Goal: Information Seeking & Learning: Check status

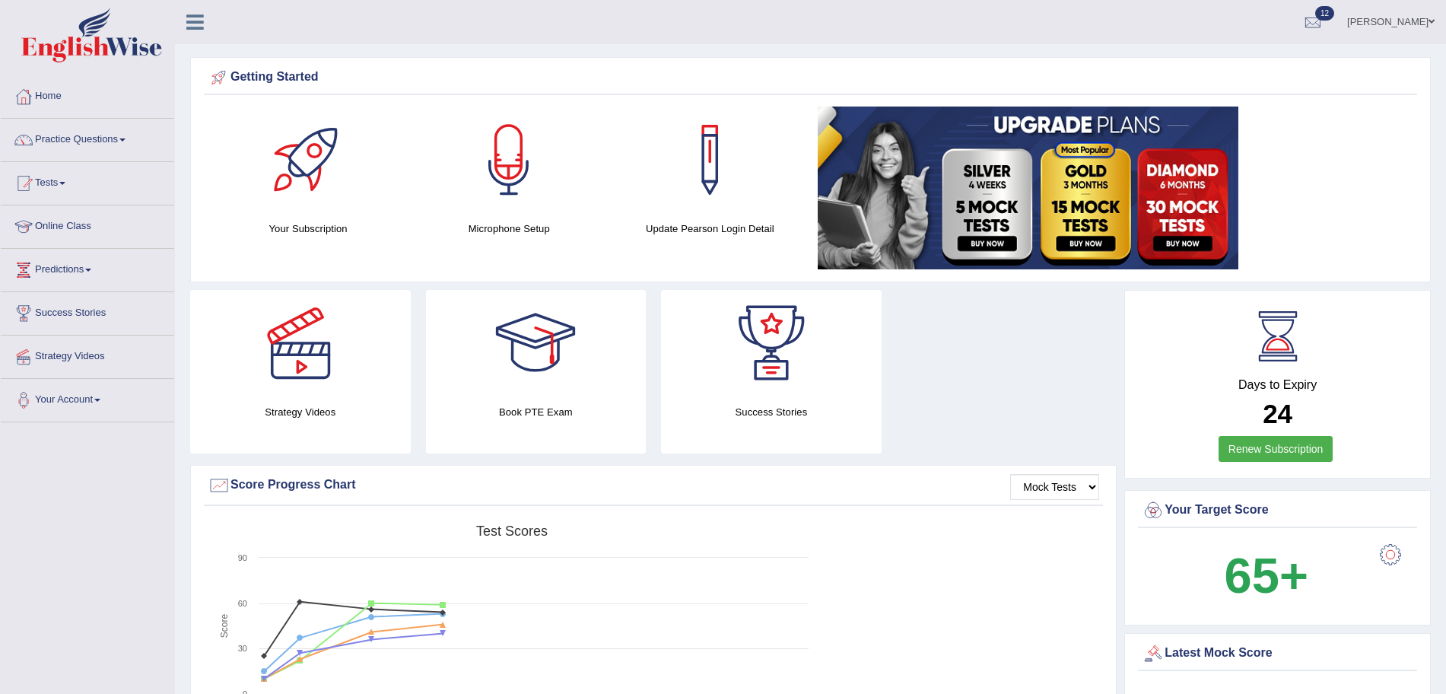
click at [49, 175] on link "Tests" at bounding box center [87, 181] width 173 height 38
click at [68, 242] on link "Take Mock Test" at bounding box center [99, 245] width 142 height 27
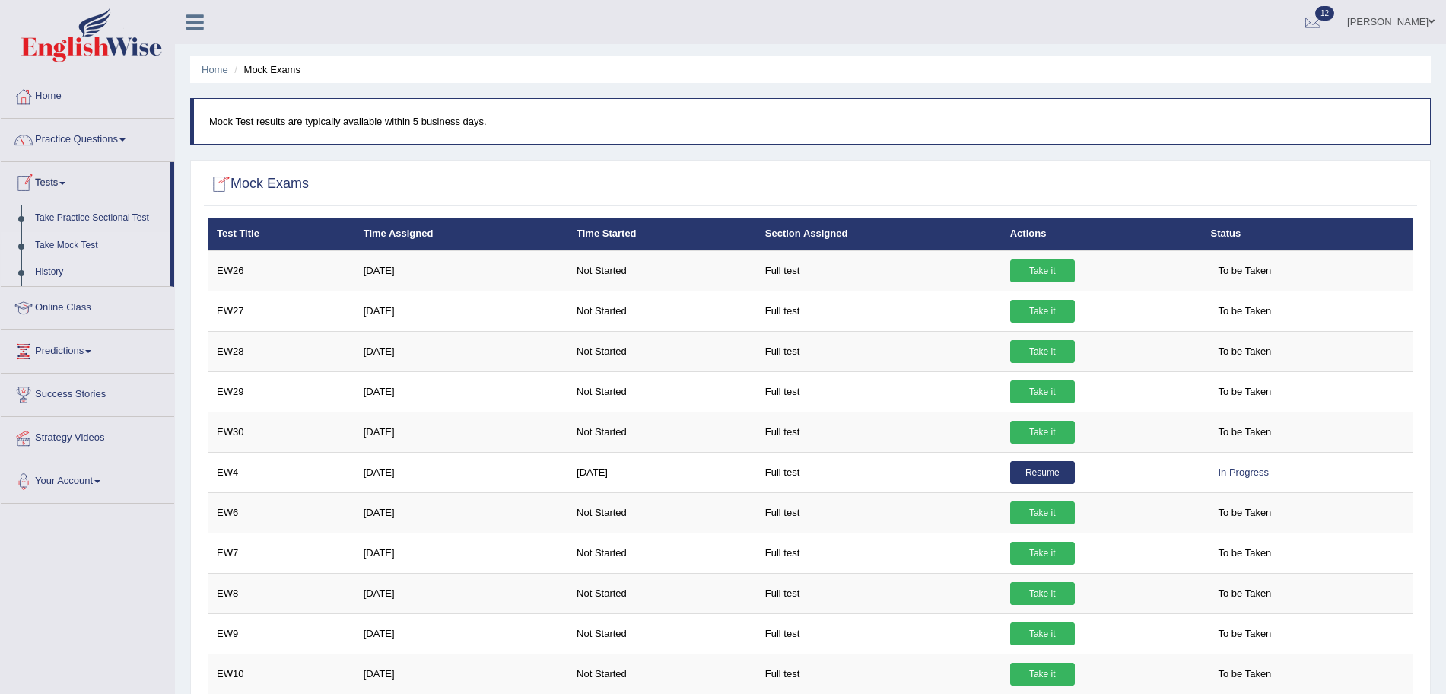
click at [46, 263] on link "History" at bounding box center [99, 272] width 142 height 27
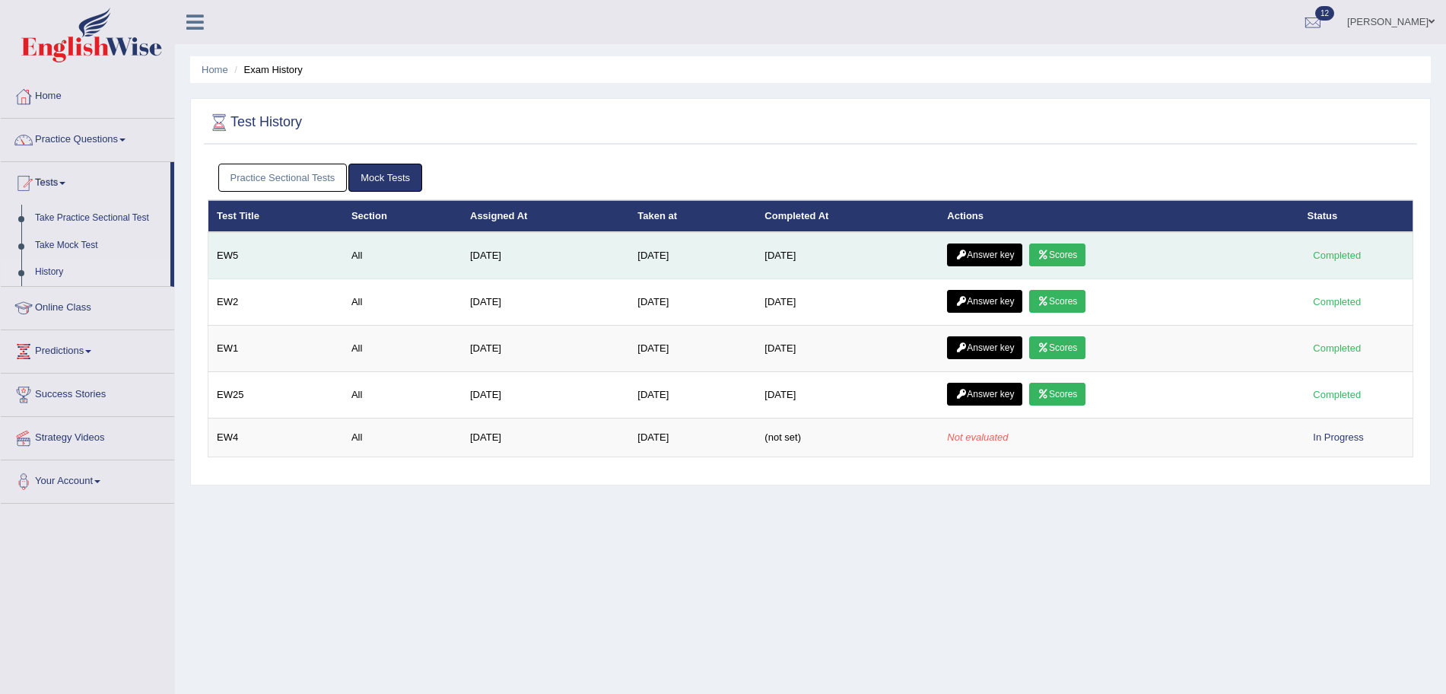
click at [1005, 249] on link "Answer key" at bounding box center [984, 254] width 75 height 23
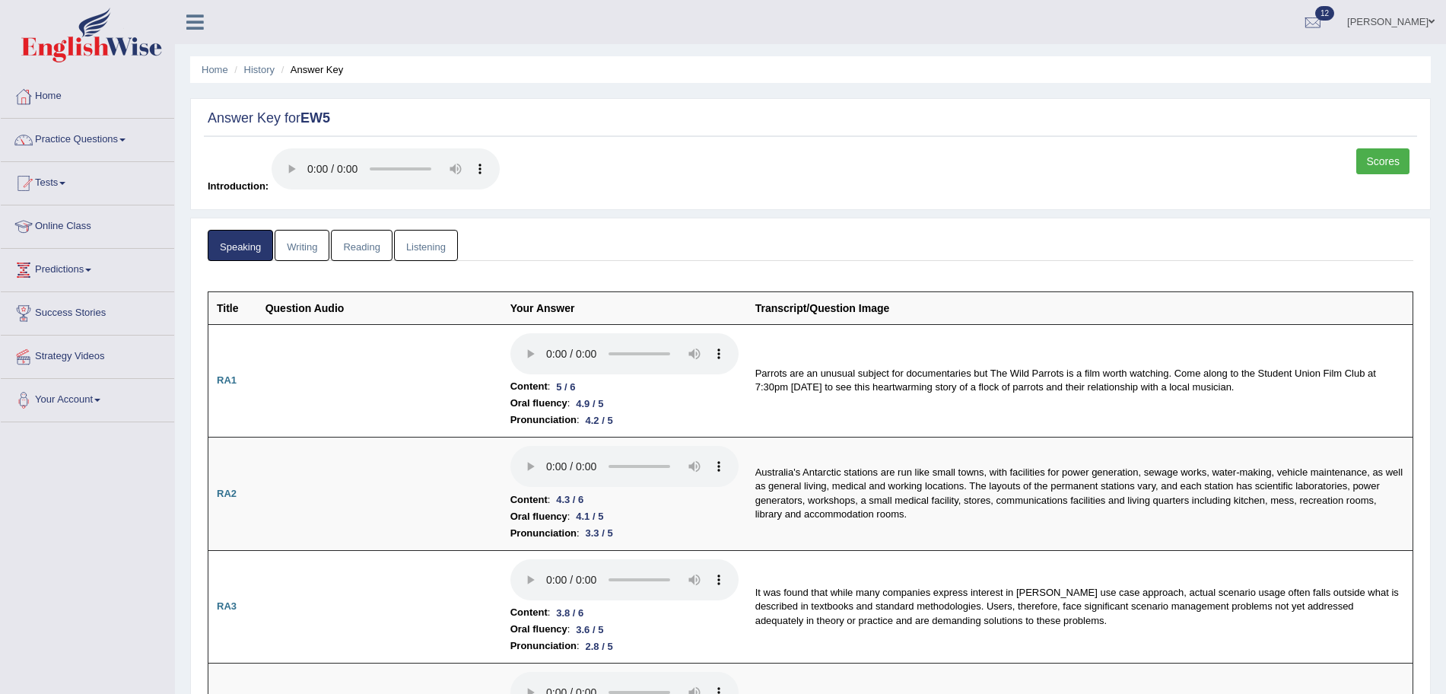
click at [416, 241] on link "Listening" at bounding box center [426, 245] width 64 height 31
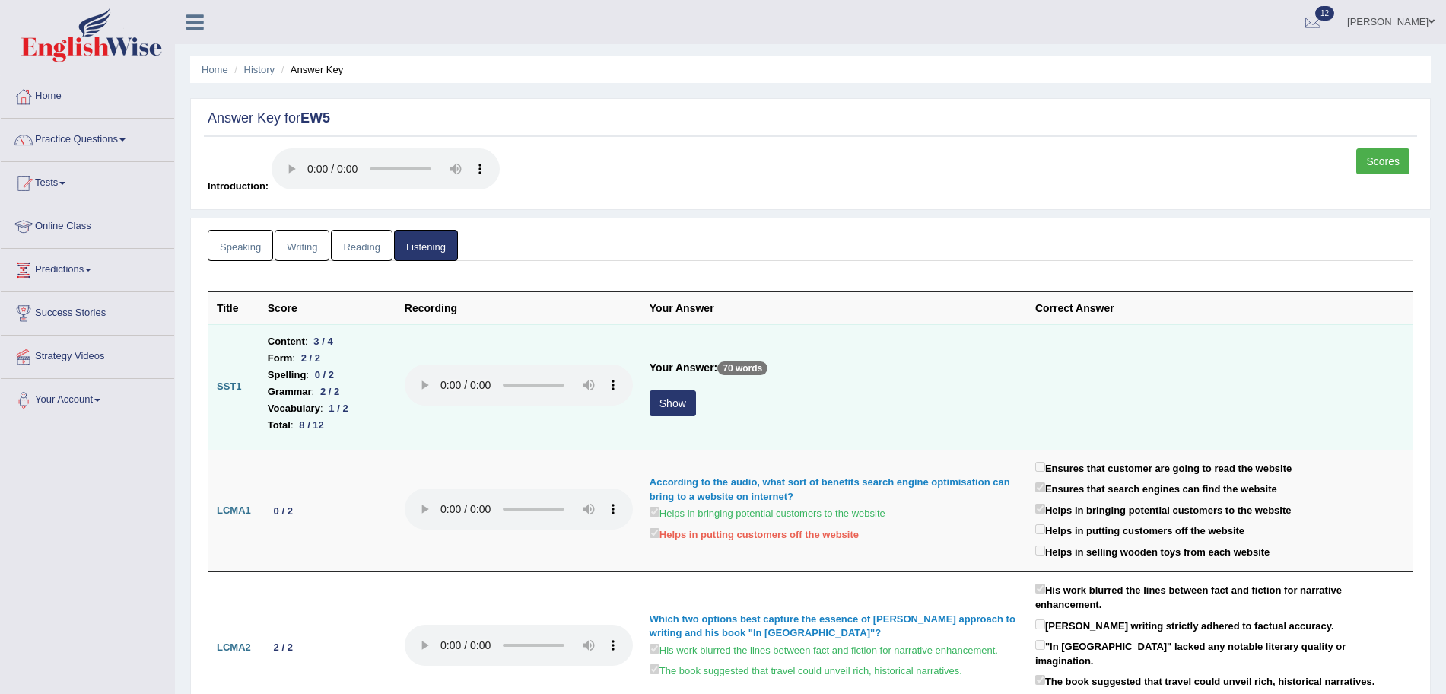
click at [661, 399] on button "Show" at bounding box center [673, 403] width 46 height 26
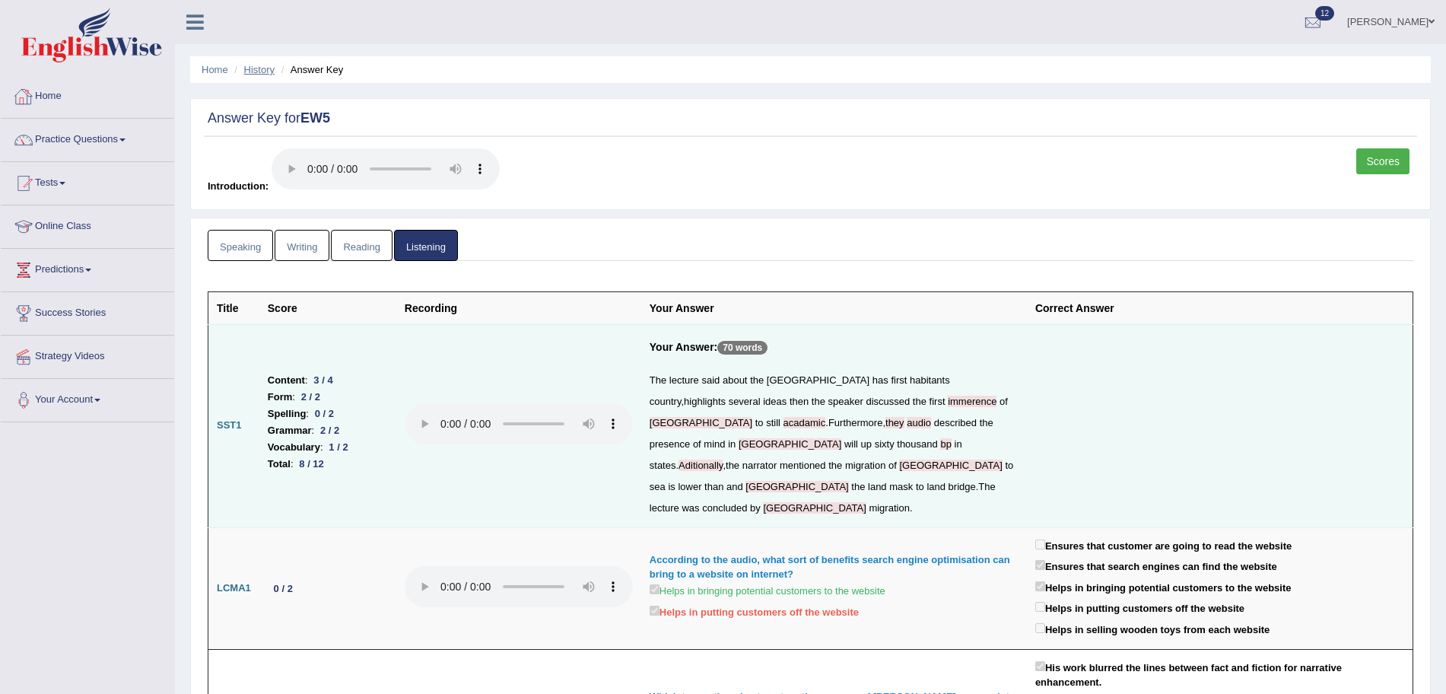
click at [266, 72] on link "History" at bounding box center [259, 69] width 30 height 11
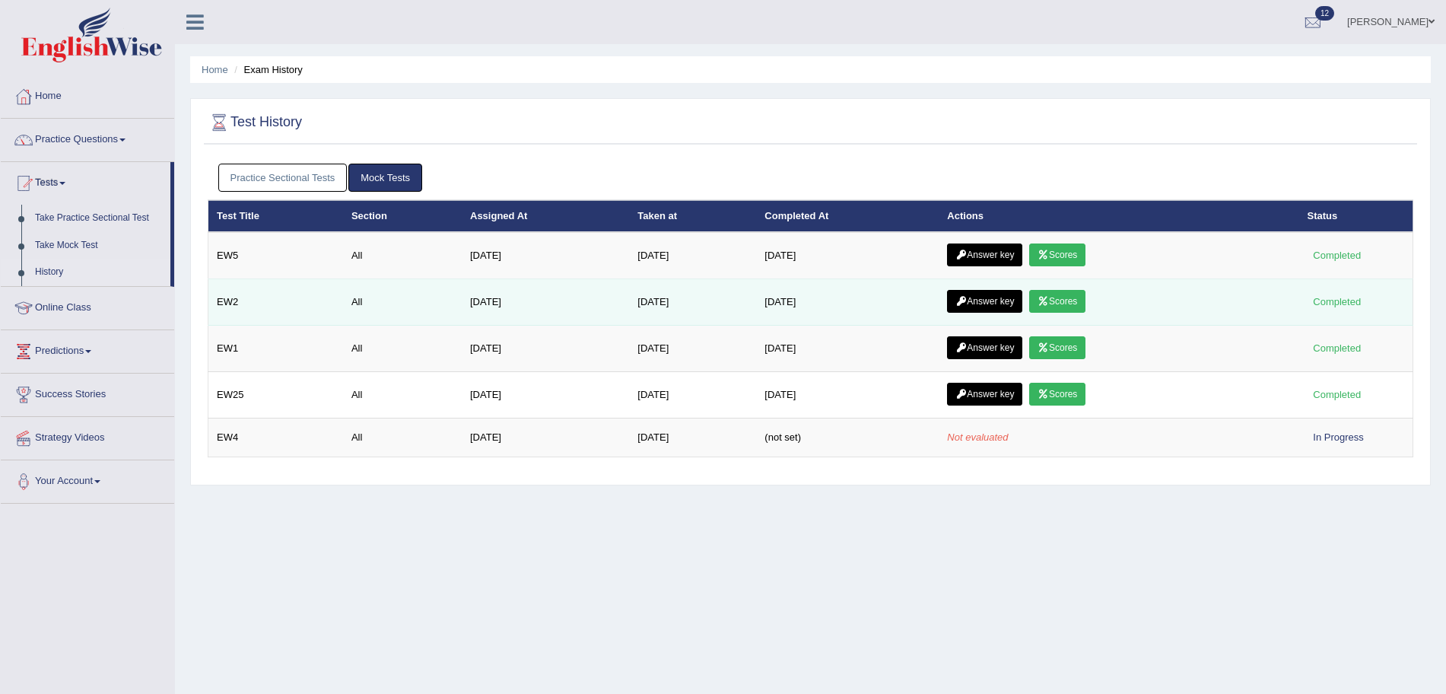
click at [996, 301] on link "Answer key" at bounding box center [984, 301] width 75 height 23
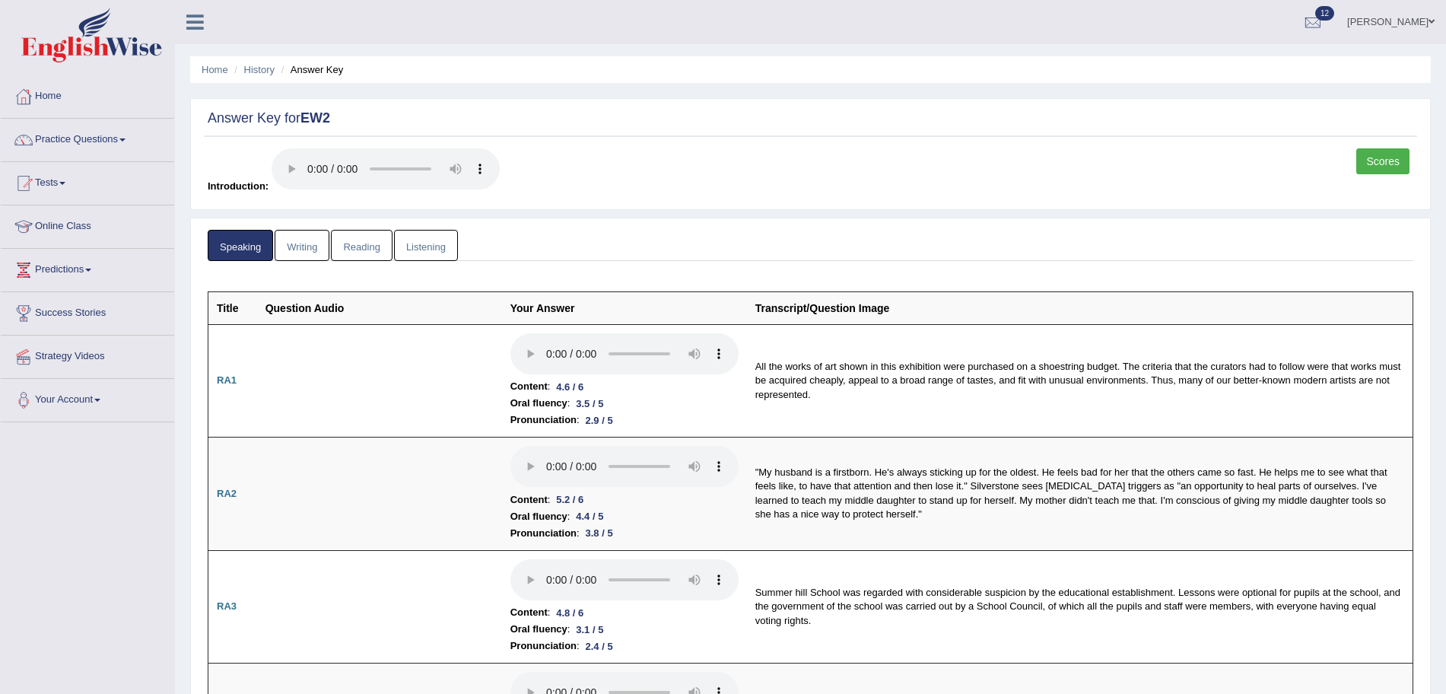
click at [422, 242] on link "Listening" at bounding box center [426, 245] width 64 height 31
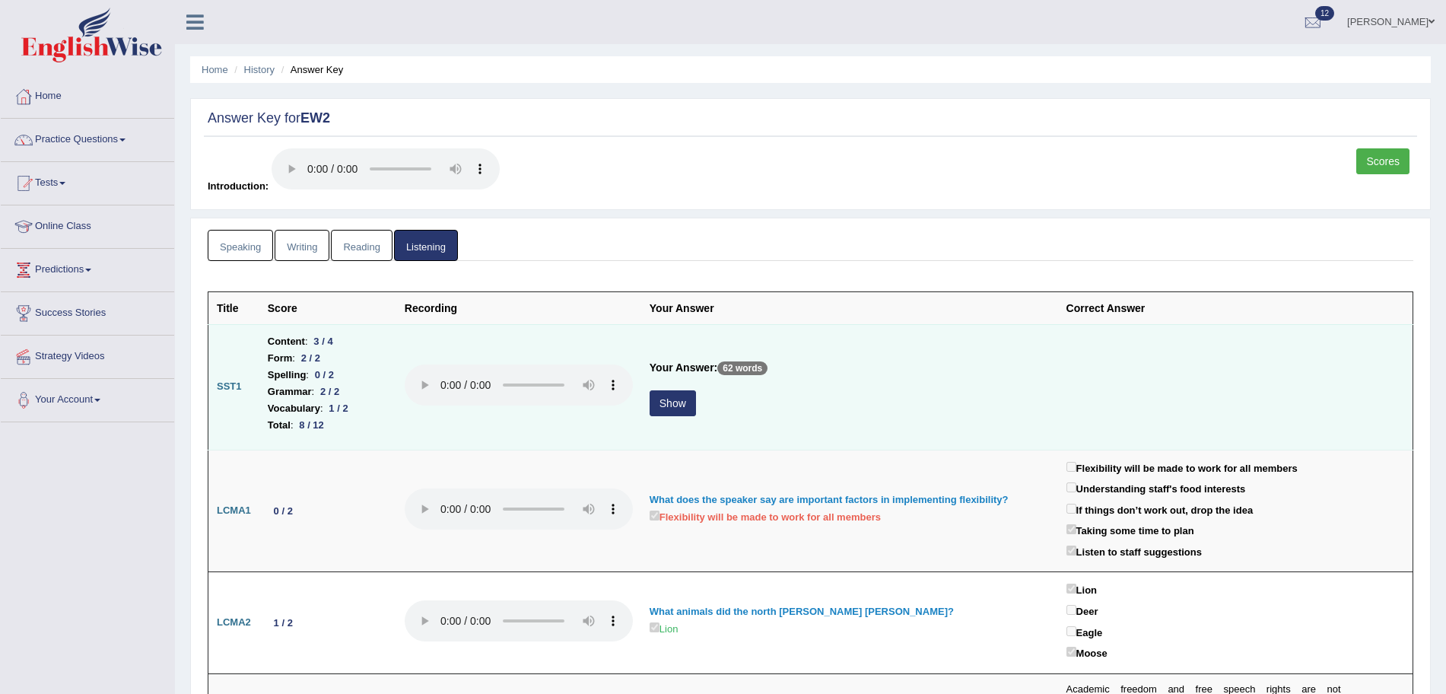
click at [677, 398] on button "Show" at bounding box center [673, 403] width 46 height 26
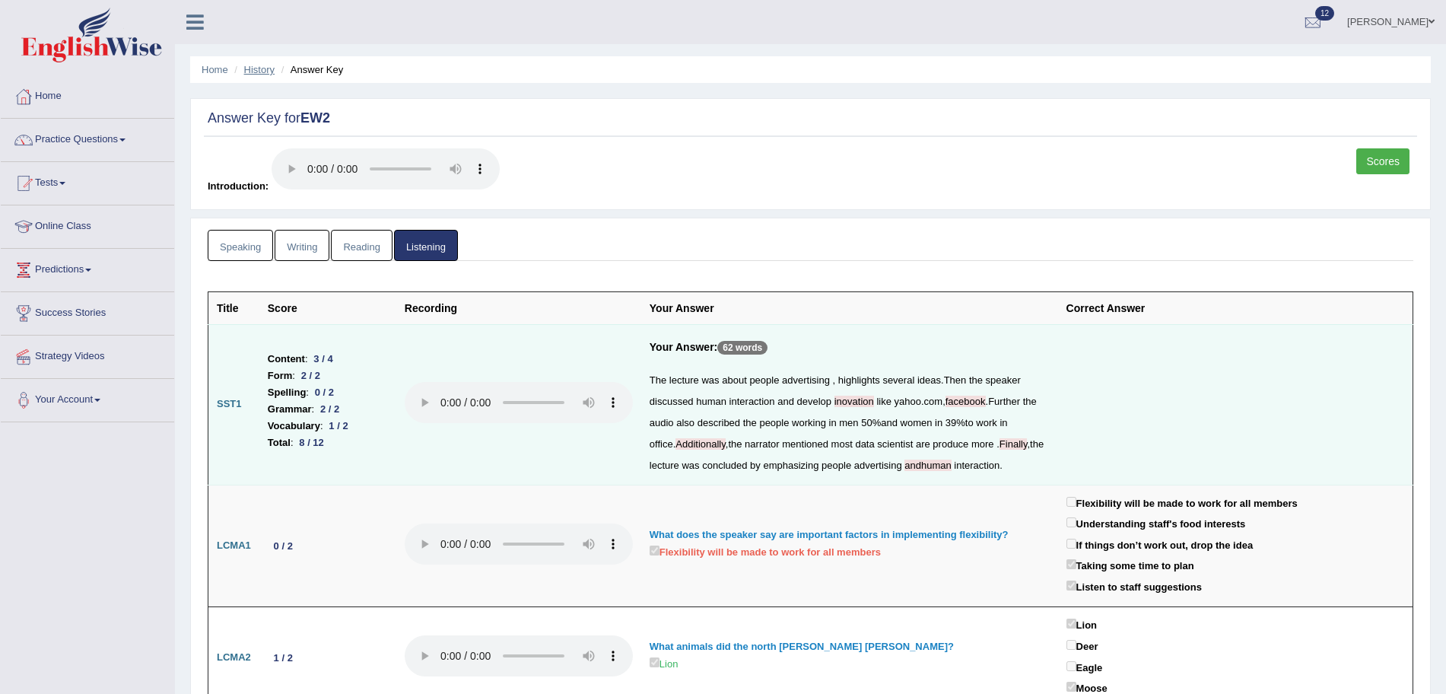
click at [263, 70] on link "History" at bounding box center [259, 69] width 30 height 11
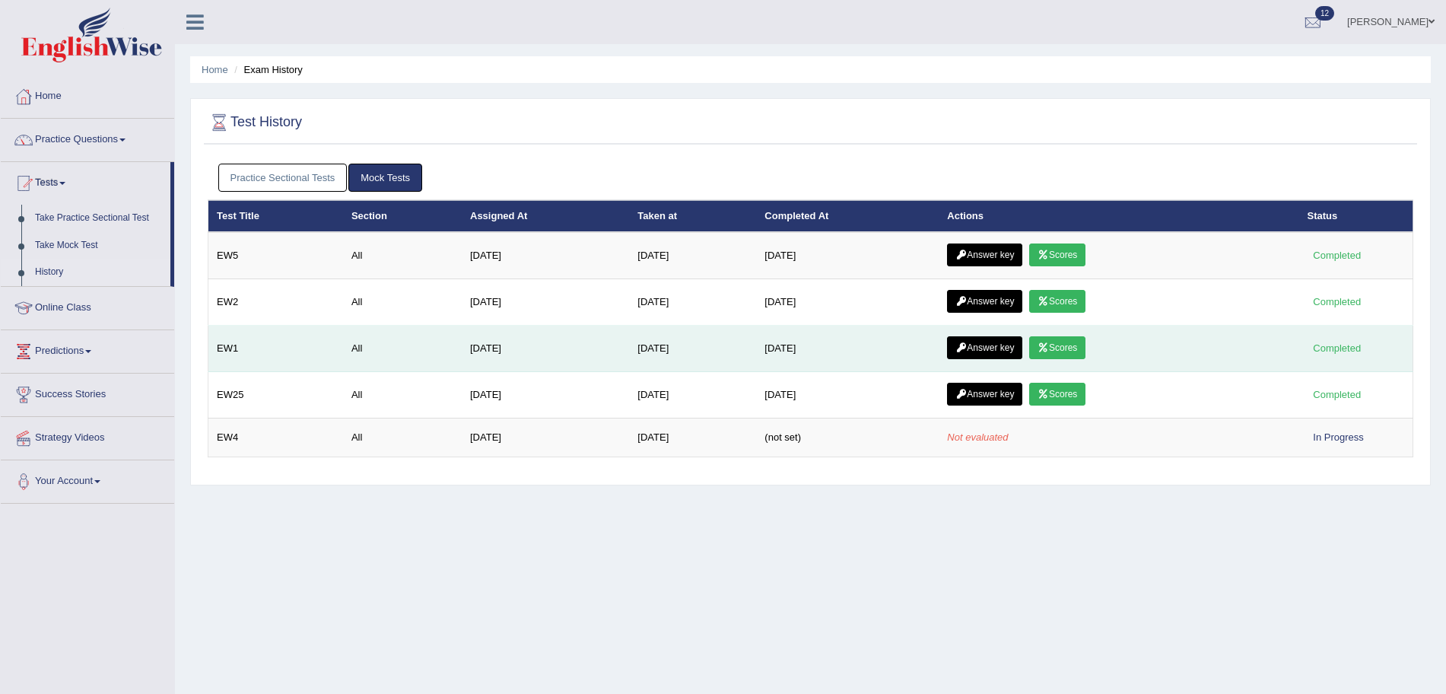
click at [1007, 345] on link "Answer key" at bounding box center [984, 347] width 75 height 23
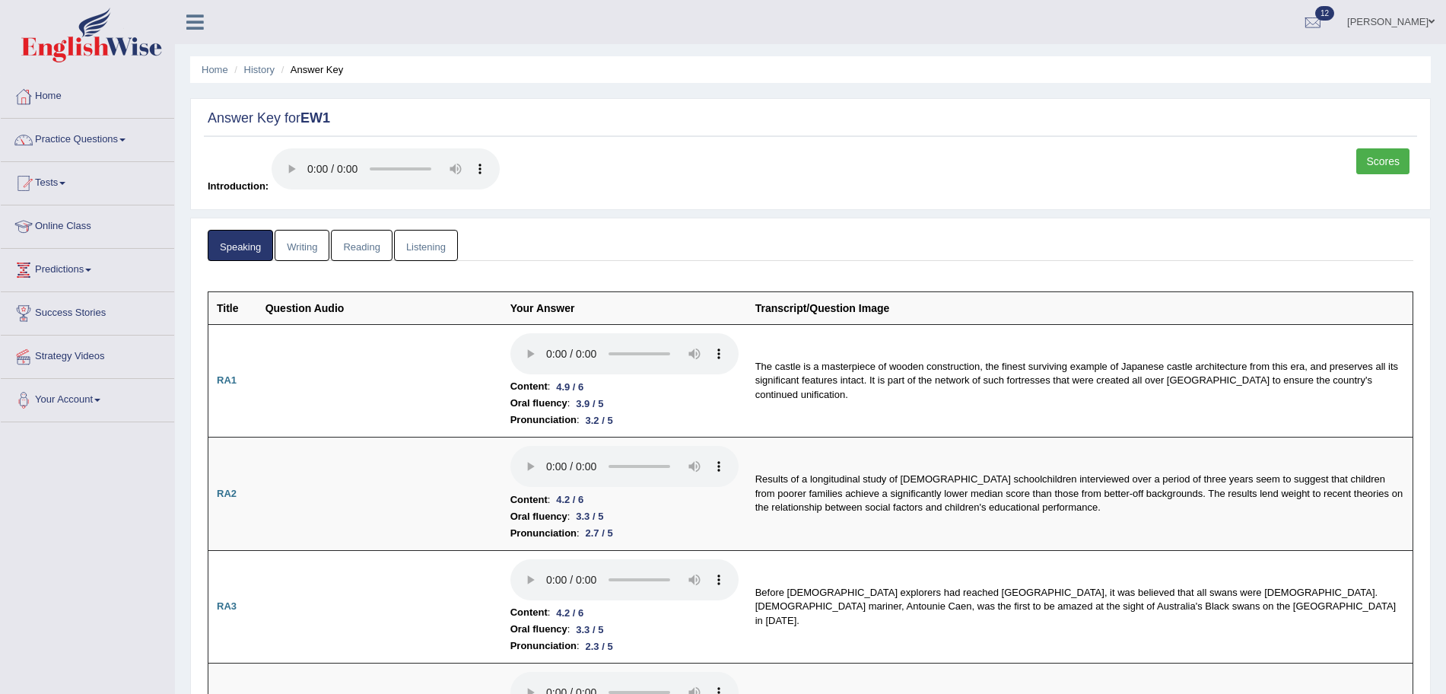
click at [408, 252] on link "Listening" at bounding box center [426, 245] width 64 height 31
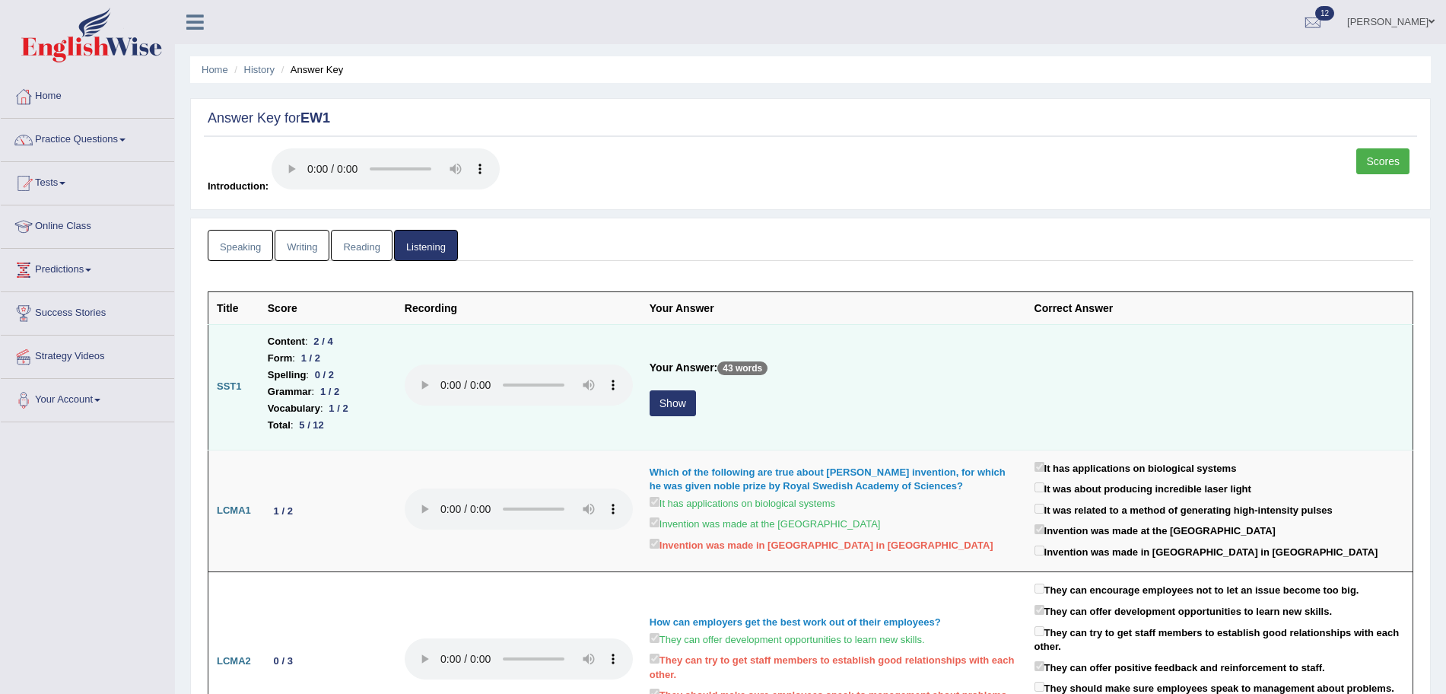
click at [680, 404] on button "Show" at bounding box center [673, 403] width 46 height 26
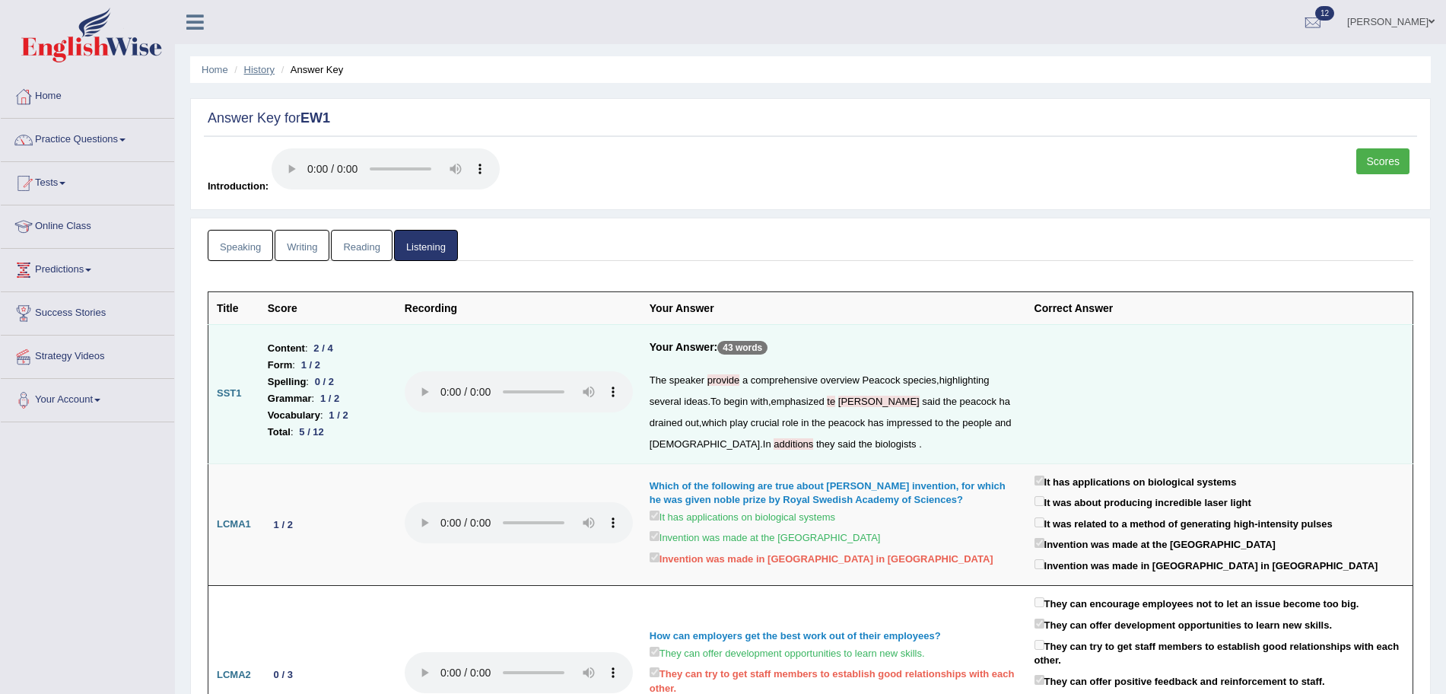
click at [263, 68] on link "History" at bounding box center [259, 69] width 30 height 11
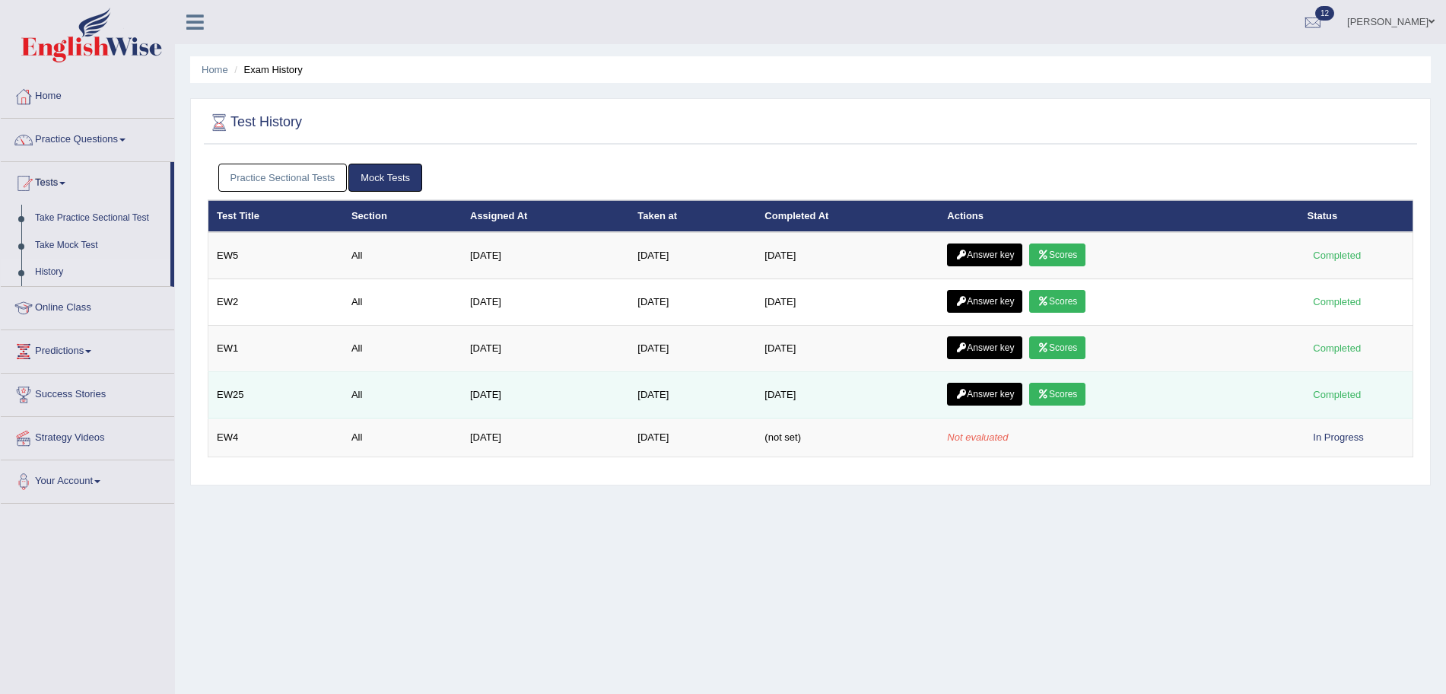
click at [1056, 387] on link "Scores" at bounding box center [1057, 394] width 56 height 23
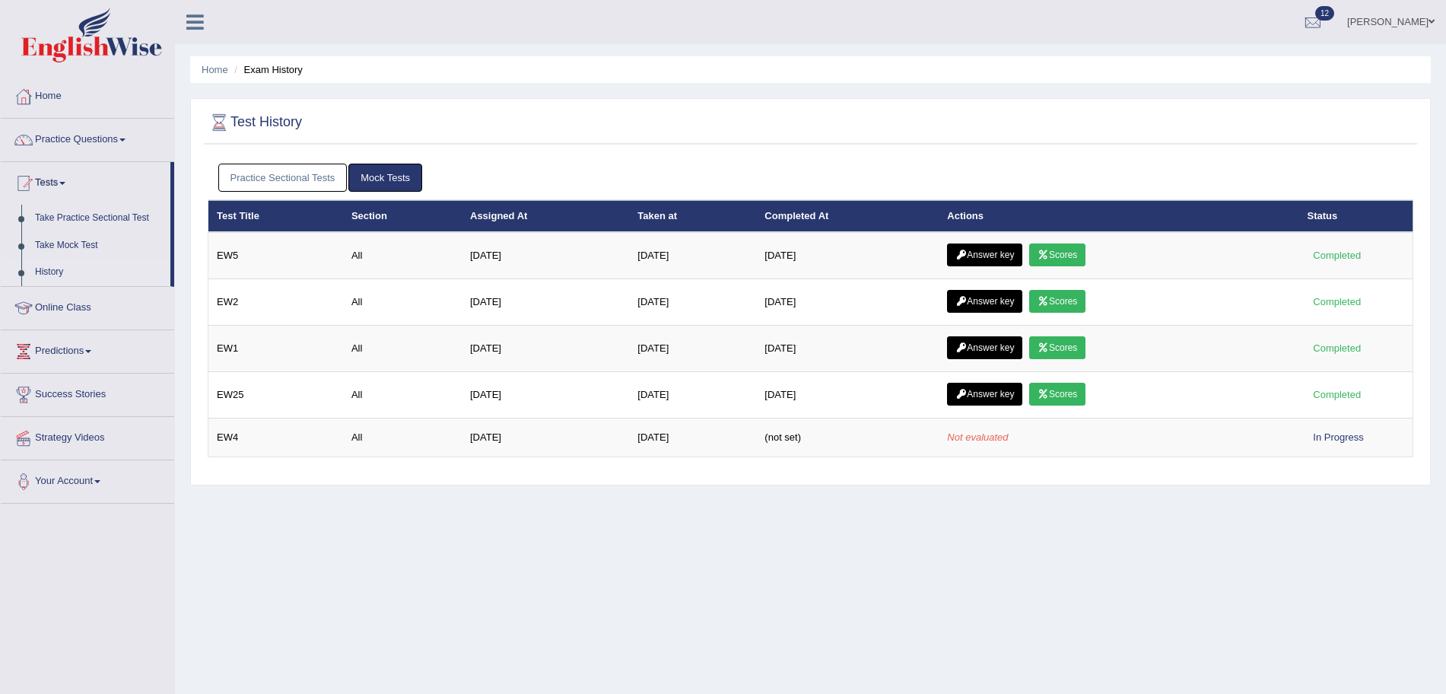
click at [282, 183] on link "Practice Sectional Tests" at bounding box center [282, 178] width 129 height 28
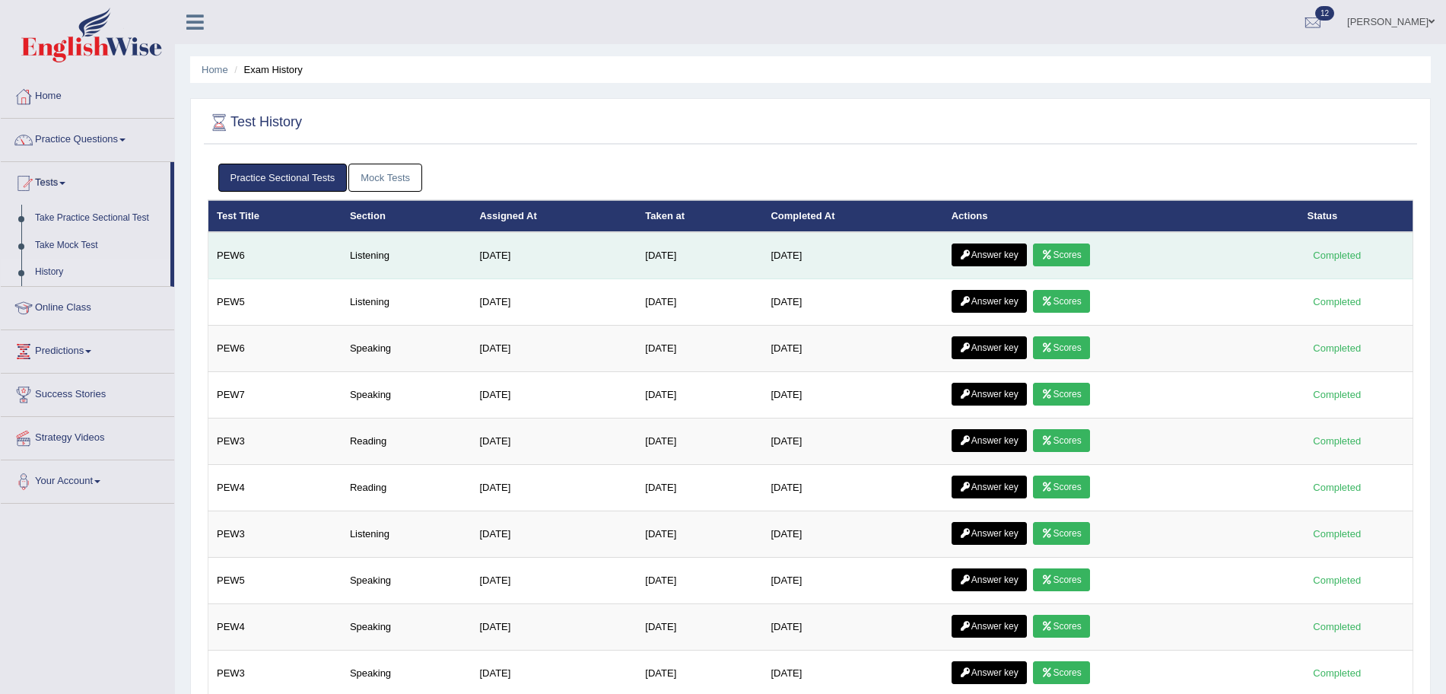
click at [1009, 248] on link "Answer key" at bounding box center [989, 254] width 75 height 23
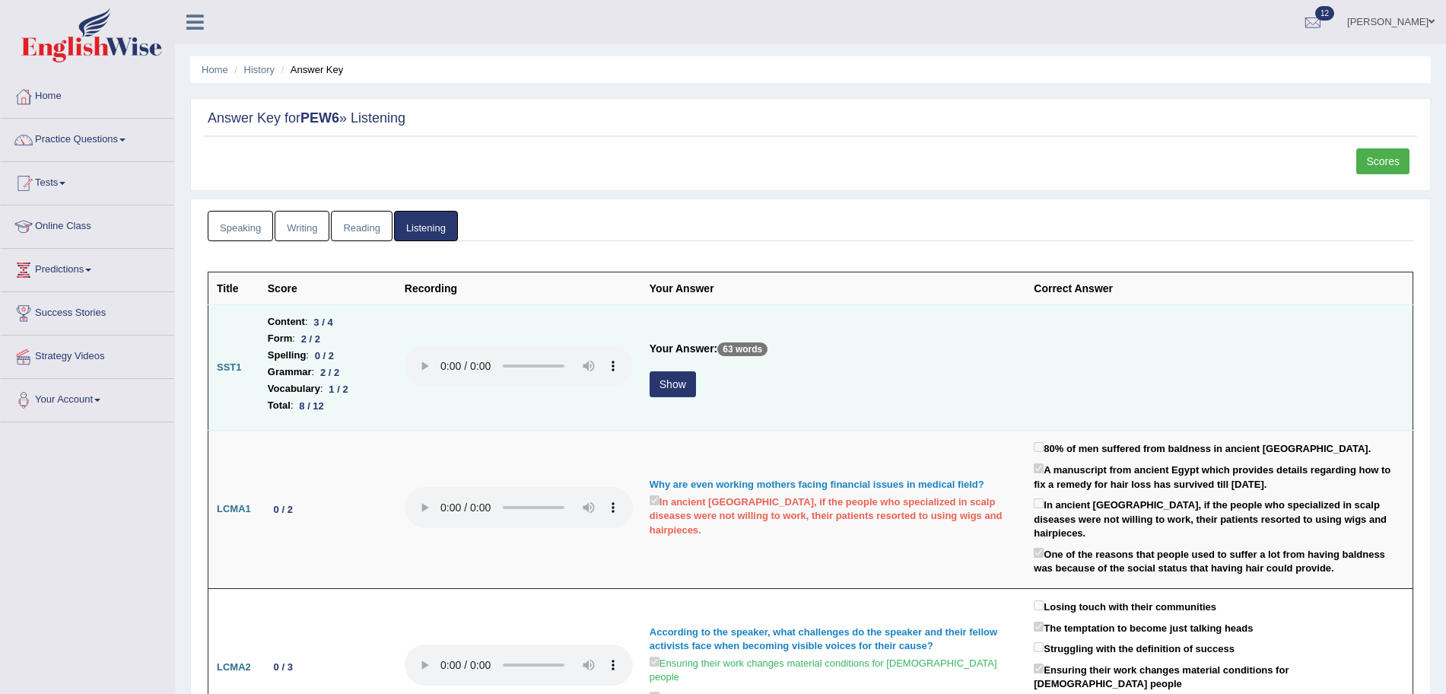
click at [670, 380] on button "Show" at bounding box center [673, 384] width 46 height 26
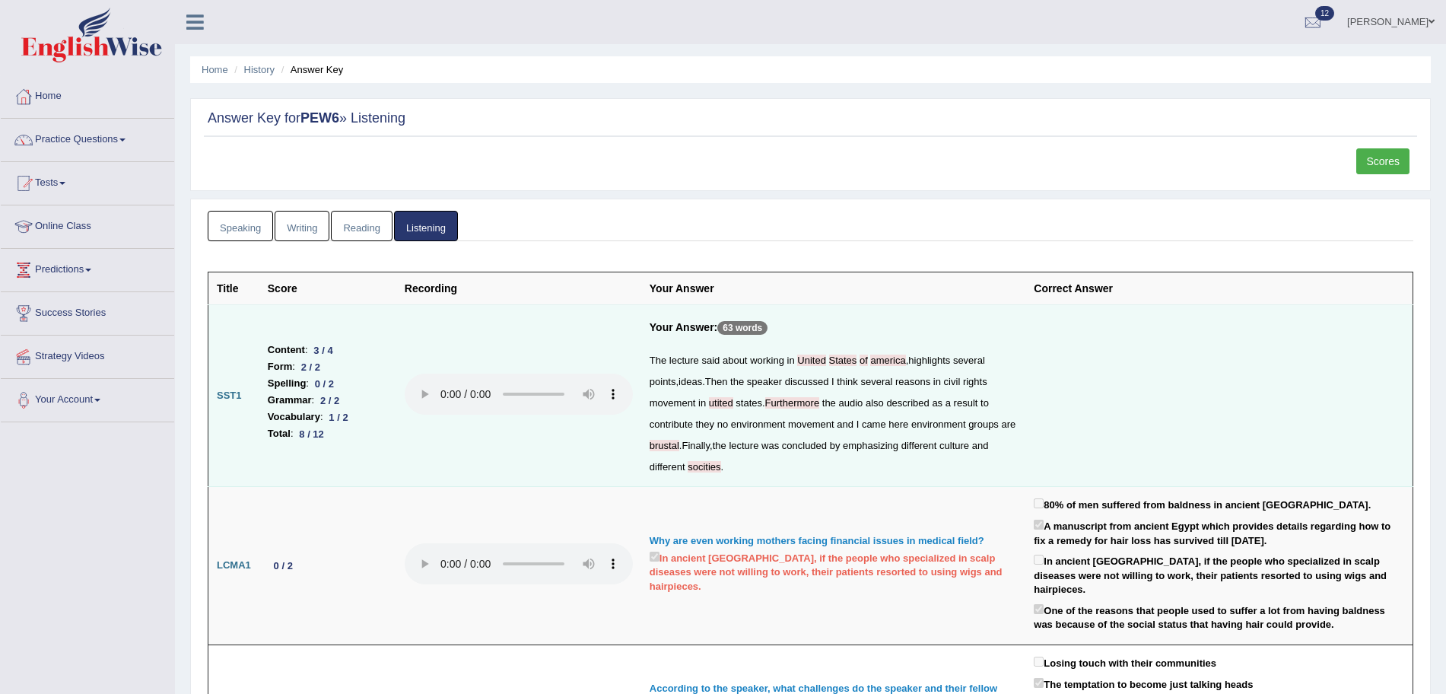
drag, startPoint x: 1115, startPoint y: 356, endPoint x: 1061, endPoint y: 380, distance: 58.9
click at [1061, 380] on td at bounding box center [1219, 396] width 387 height 182
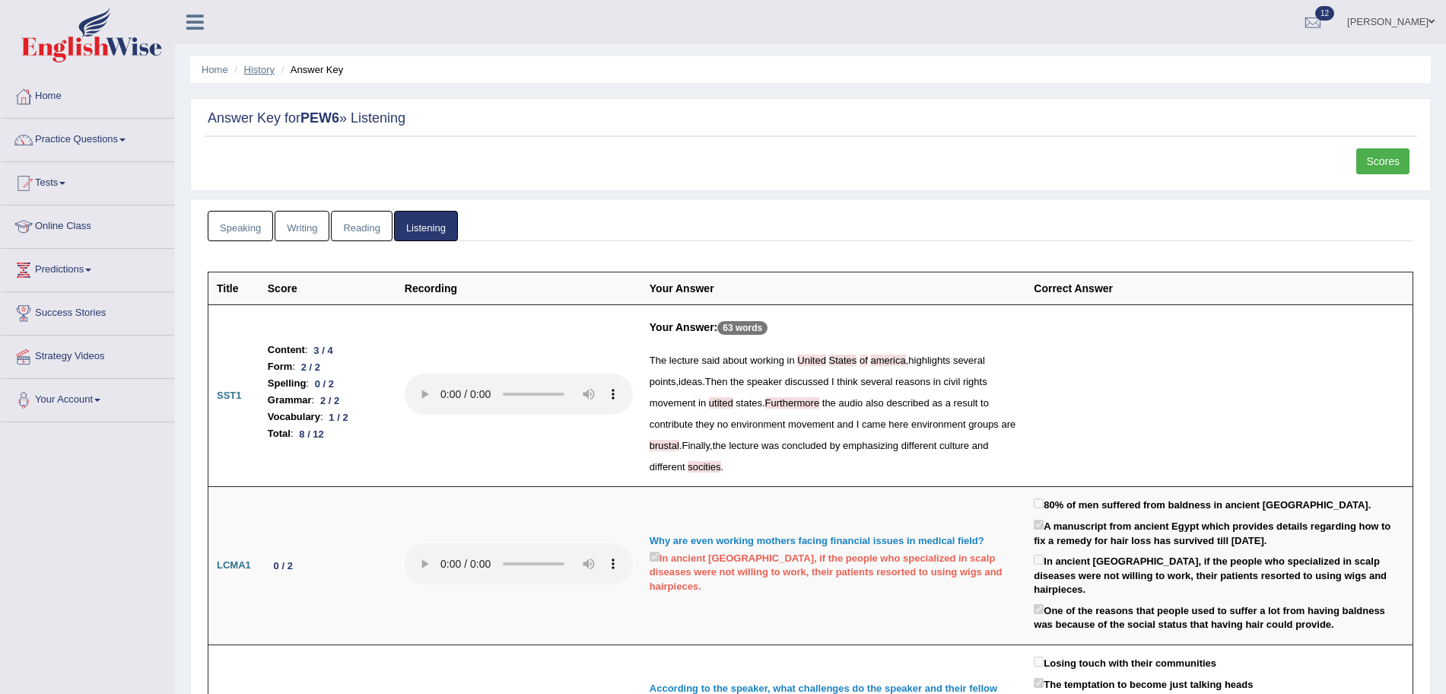
click at [265, 68] on link "History" at bounding box center [259, 69] width 30 height 11
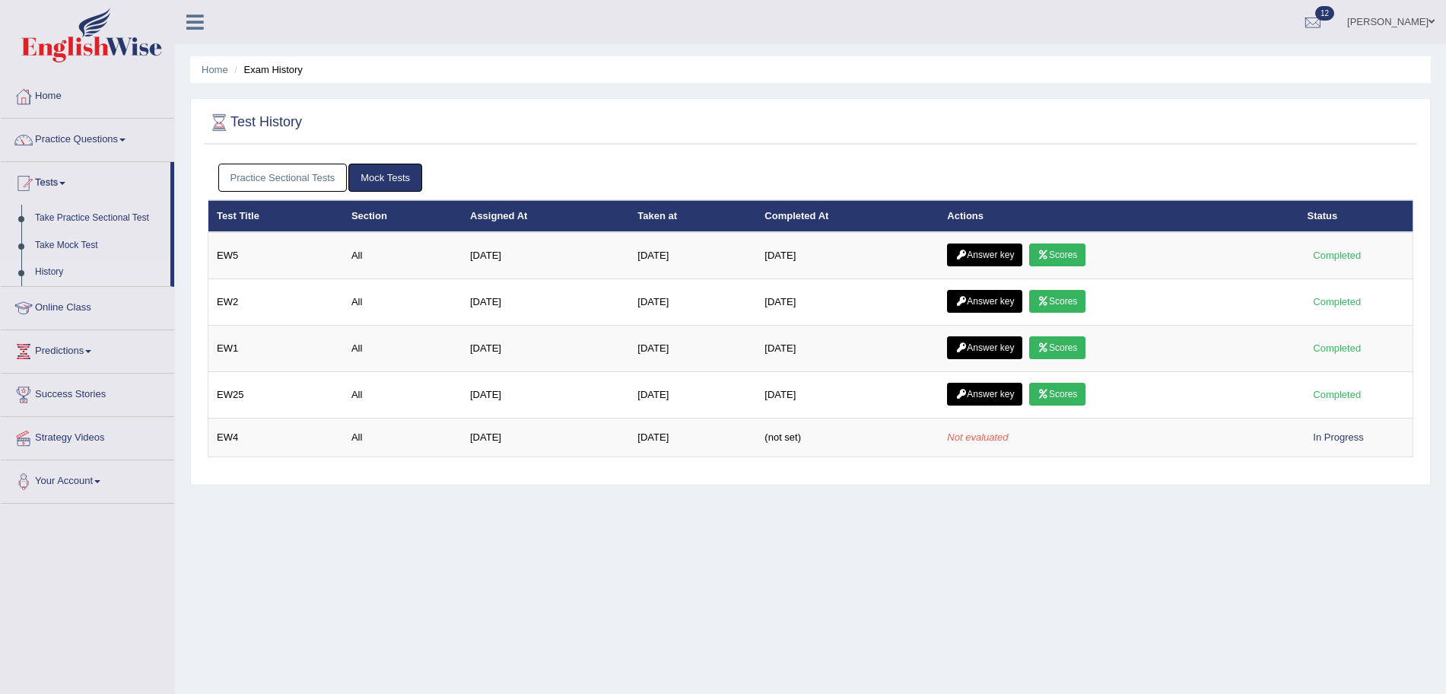
click at [294, 167] on link "Practice Sectional Tests" at bounding box center [282, 178] width 129 height 28
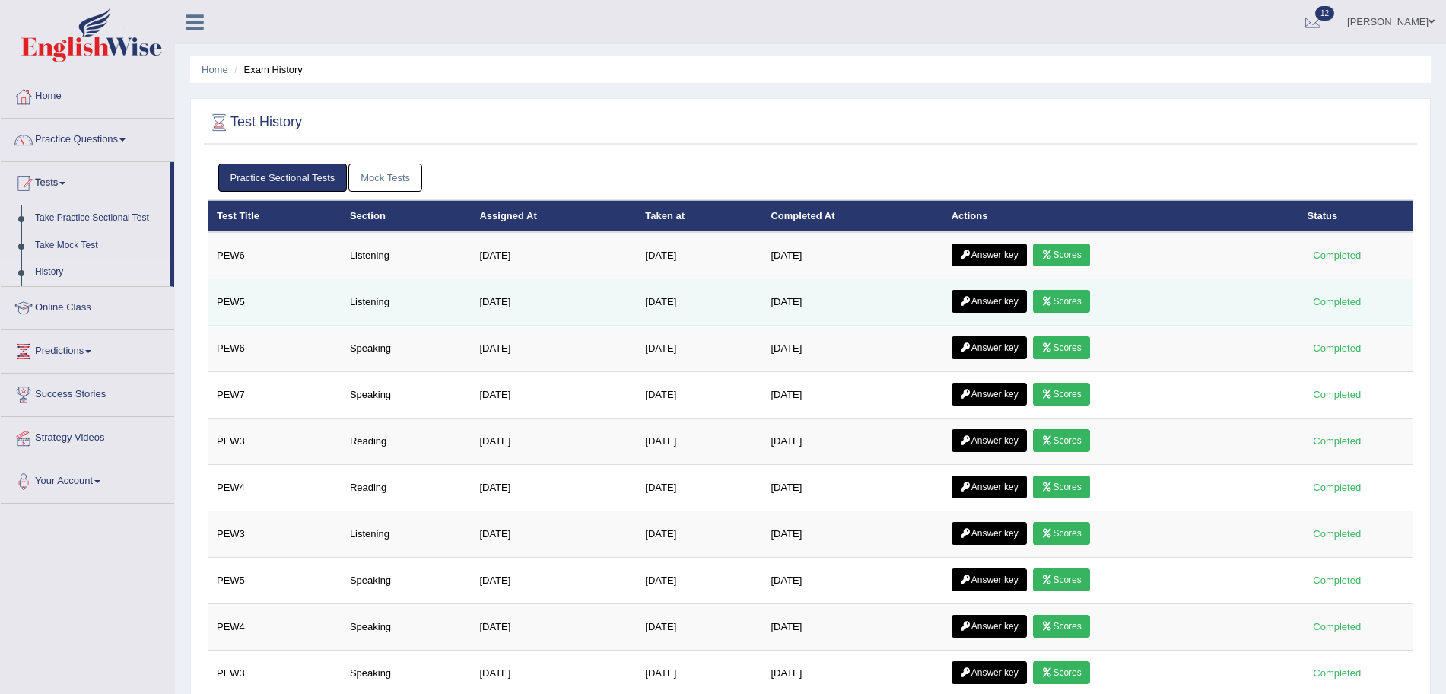
click at [999, 298] on link "Answer key" at bounding box center [989, 301] width 75 height 23
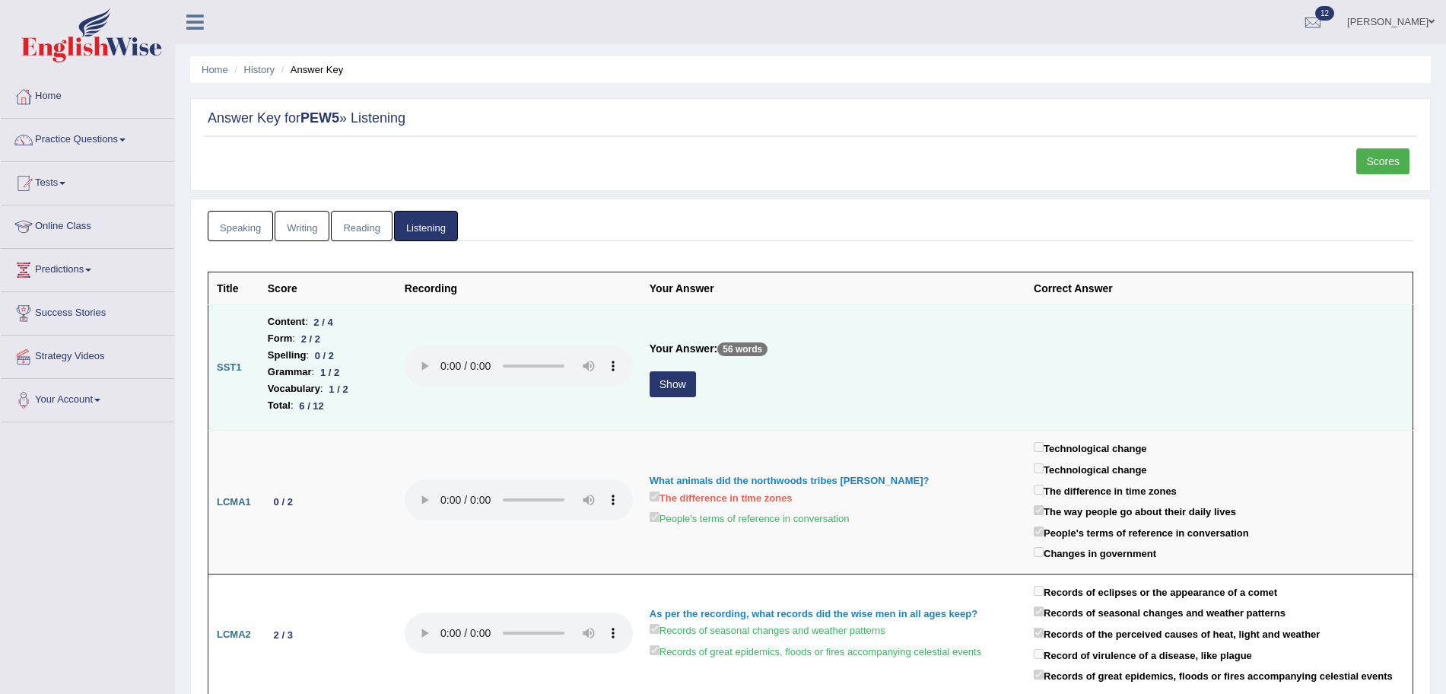
click at [670, 379] on button "Show" at bounding box center [673, 384] width 46 height 26
